Goal: Transaction & Acquisition: Purchase product/service

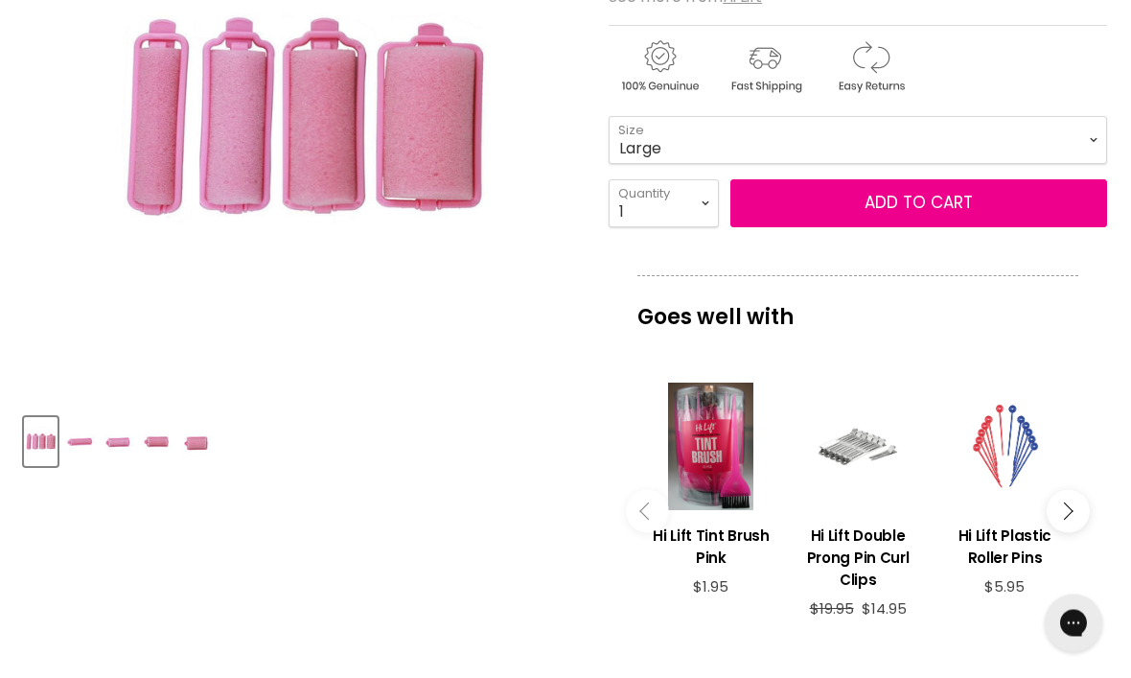
scroll to position [399, 0]
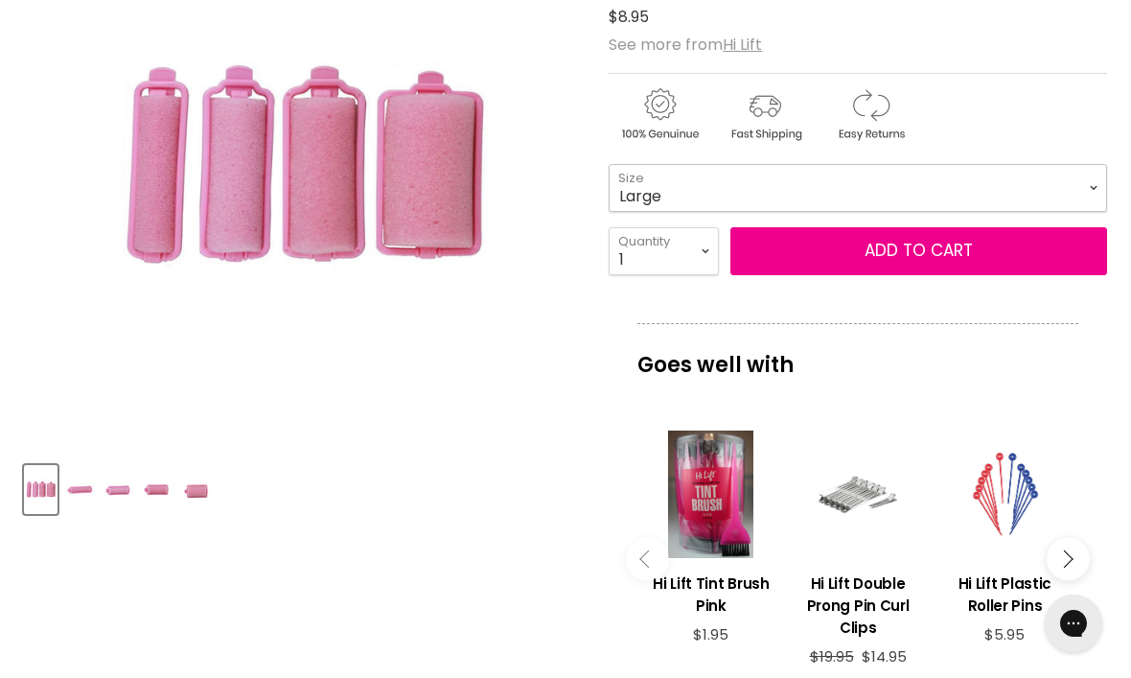
click at [1099, 192] on select "Mini Small Medium Large" at bounding box center [858, 188] width 498 height 48
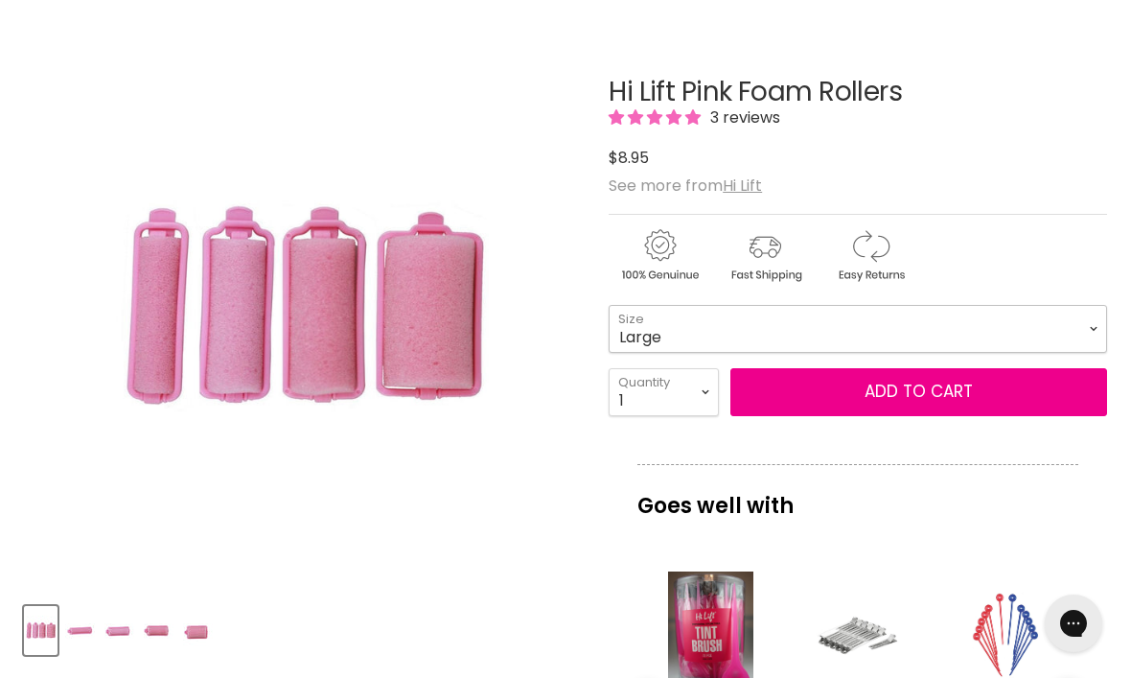
scroll to position [256, 0]
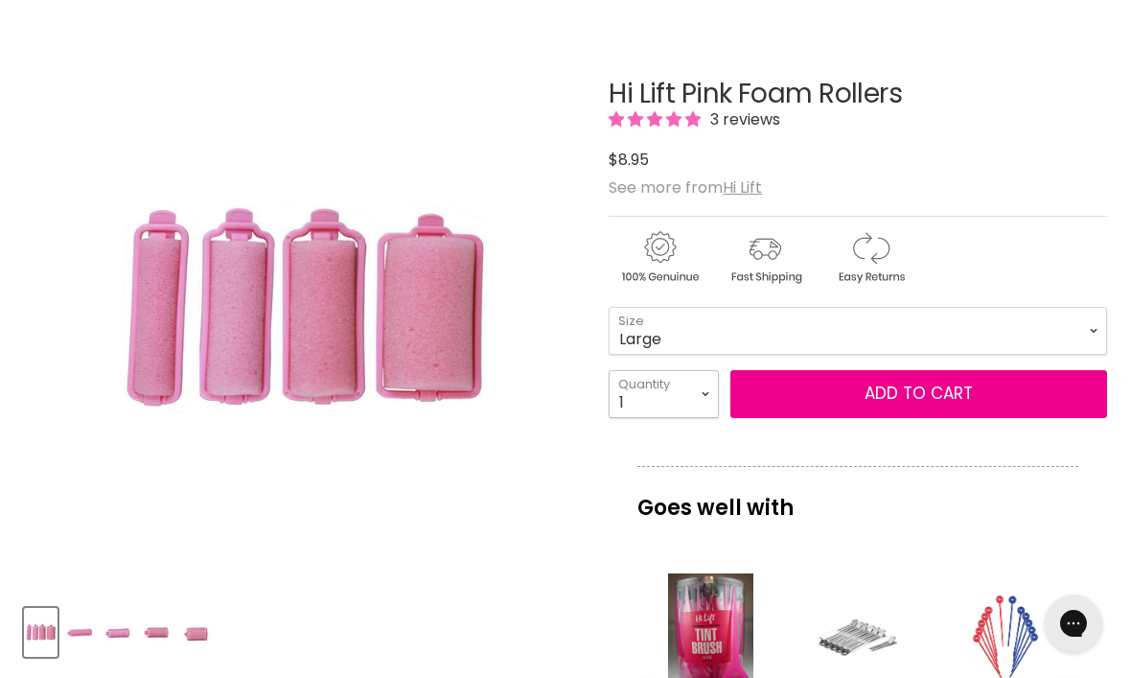
click at [708, 390] on select "1 2 3 4 5 6 7 8 9 10+" at bounding box center [664, 394] width 110 height 48
select select "5"
type input "5"
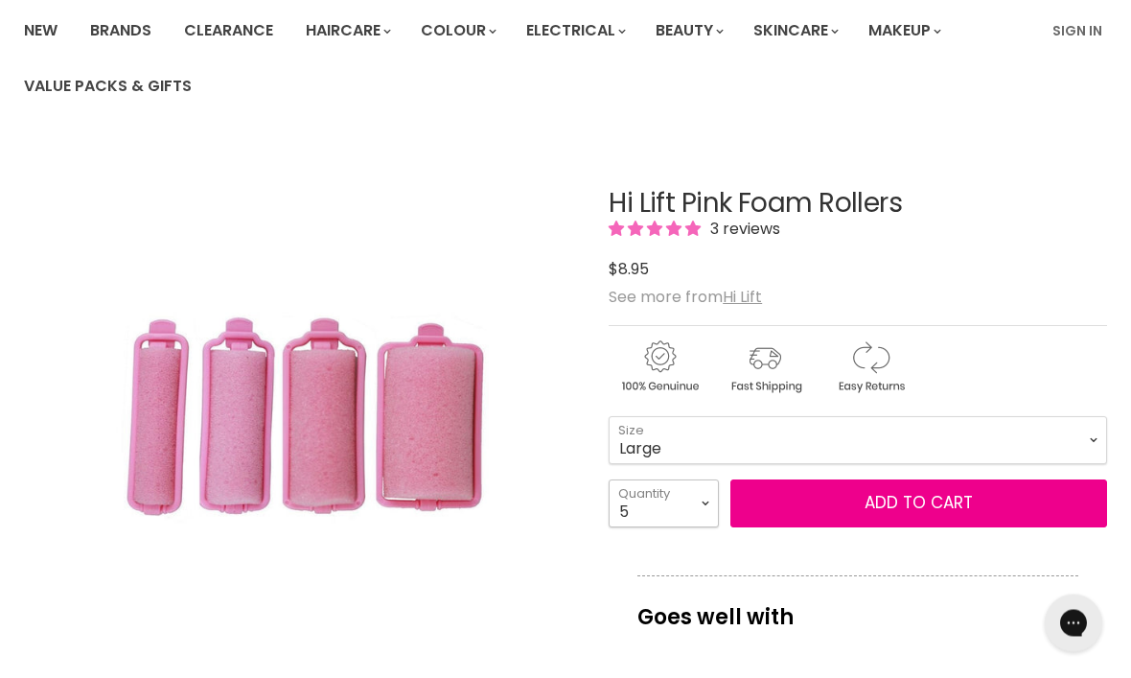
scroll to position [0, 0]
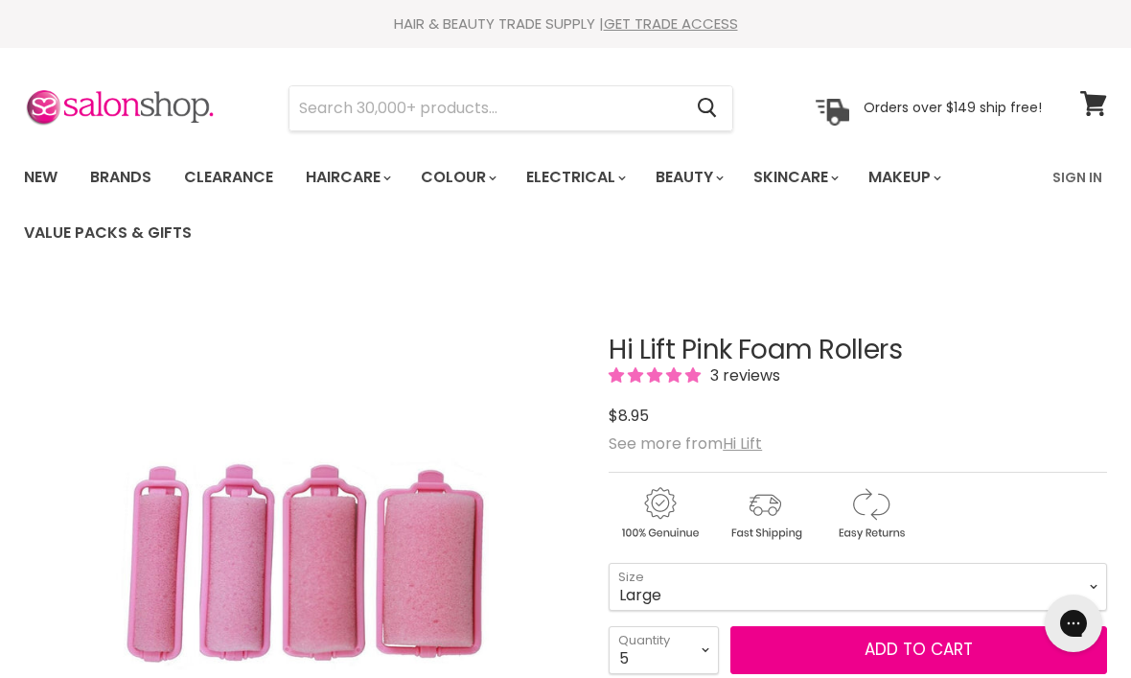
click at [1028, 384] on div "3 reviews" at bounding box center [858, 375] width 498 height 22
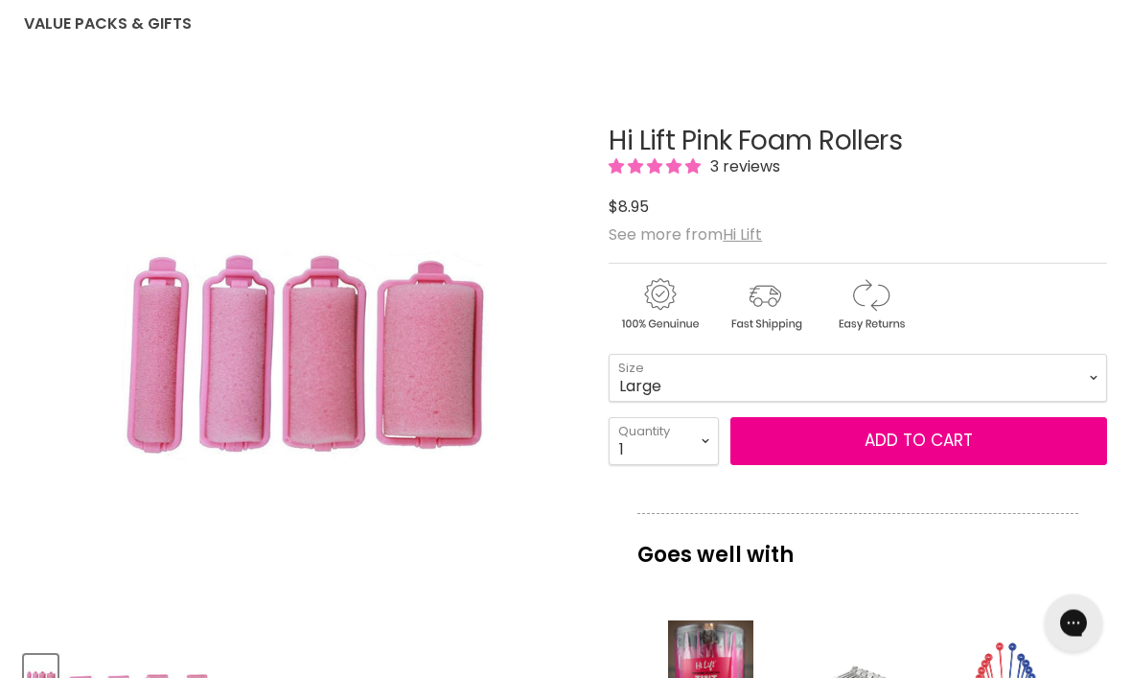
scroll to position [209, 0]
click at [707, 452] on select "1 2 3 4 5 6 7 8 9 10+" at bounding box center [664, 441] width 110 height 48
select select "5"
type input "5"
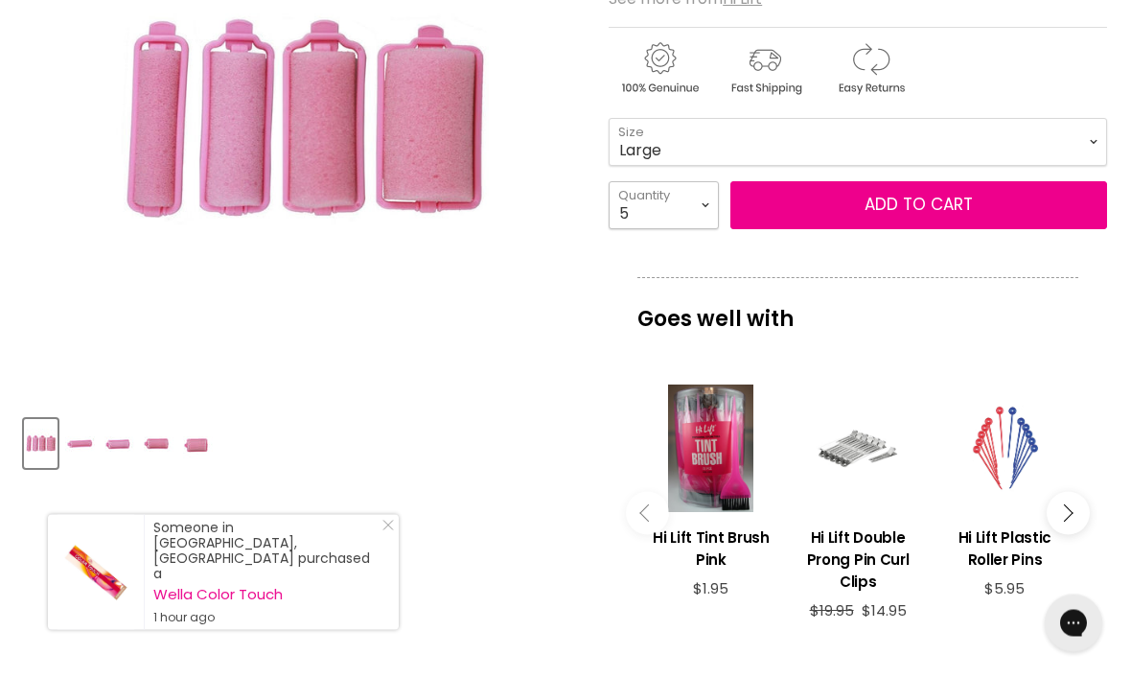
scroll to position [446, 0]
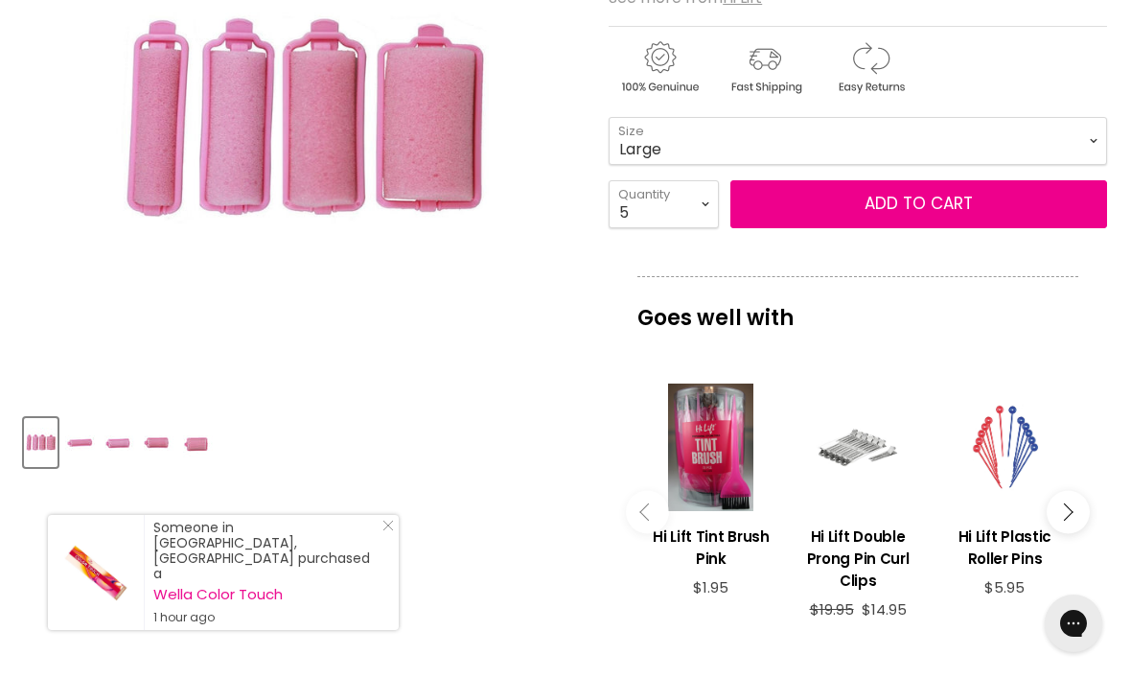
click at [901, 205] on span "Add to cart" at bounding box center [918, 203] width 108 height 23
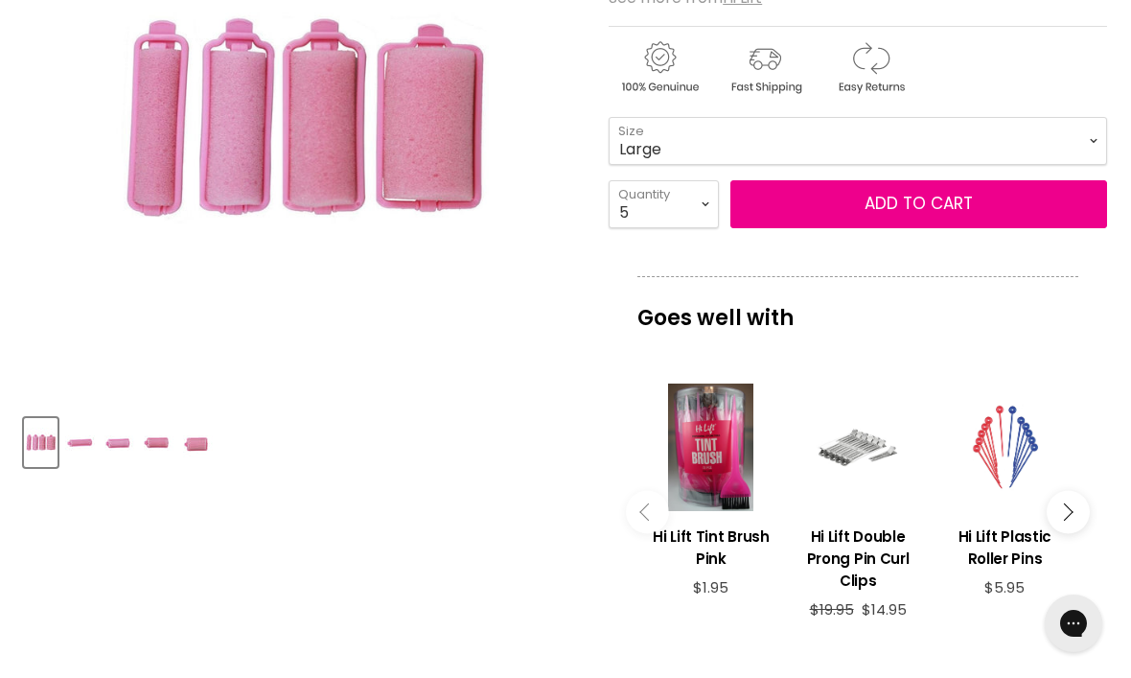
click at [873, 206] on span "Add to cart" at bounding box center [918, 203] width 108 height 23
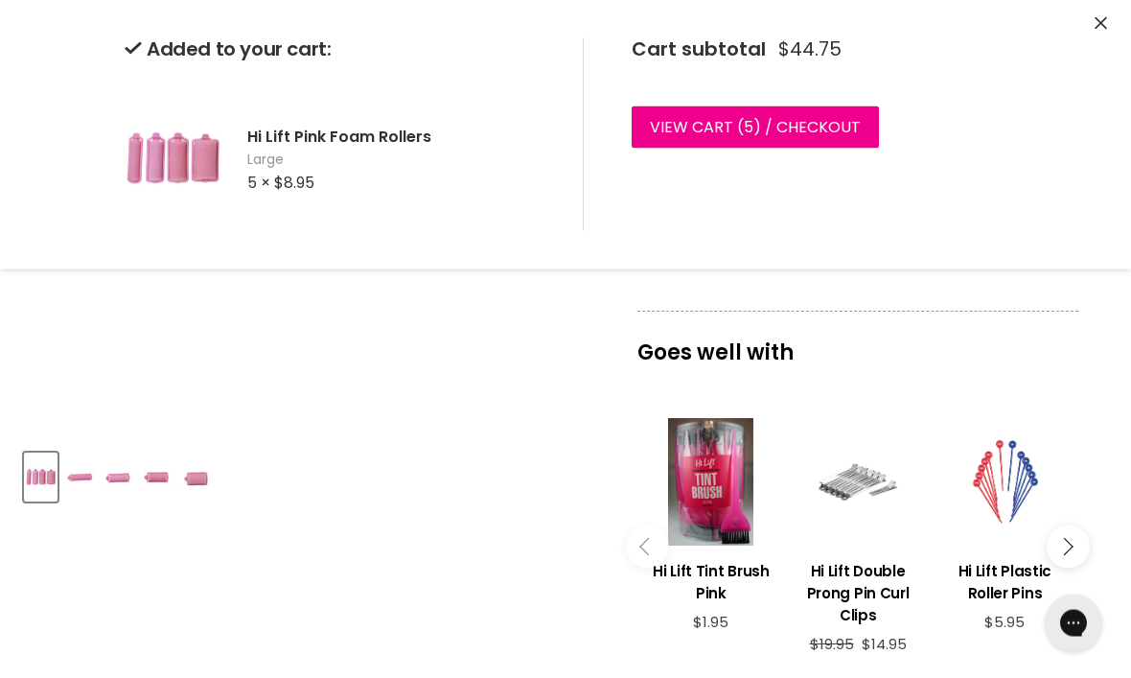
scroll to position [411, 0]
click at [749, 121] on span "5" at bounding box center [749, 127] width 10 height 22
